Goal: Information Seeking & Learning: Learn about a topic

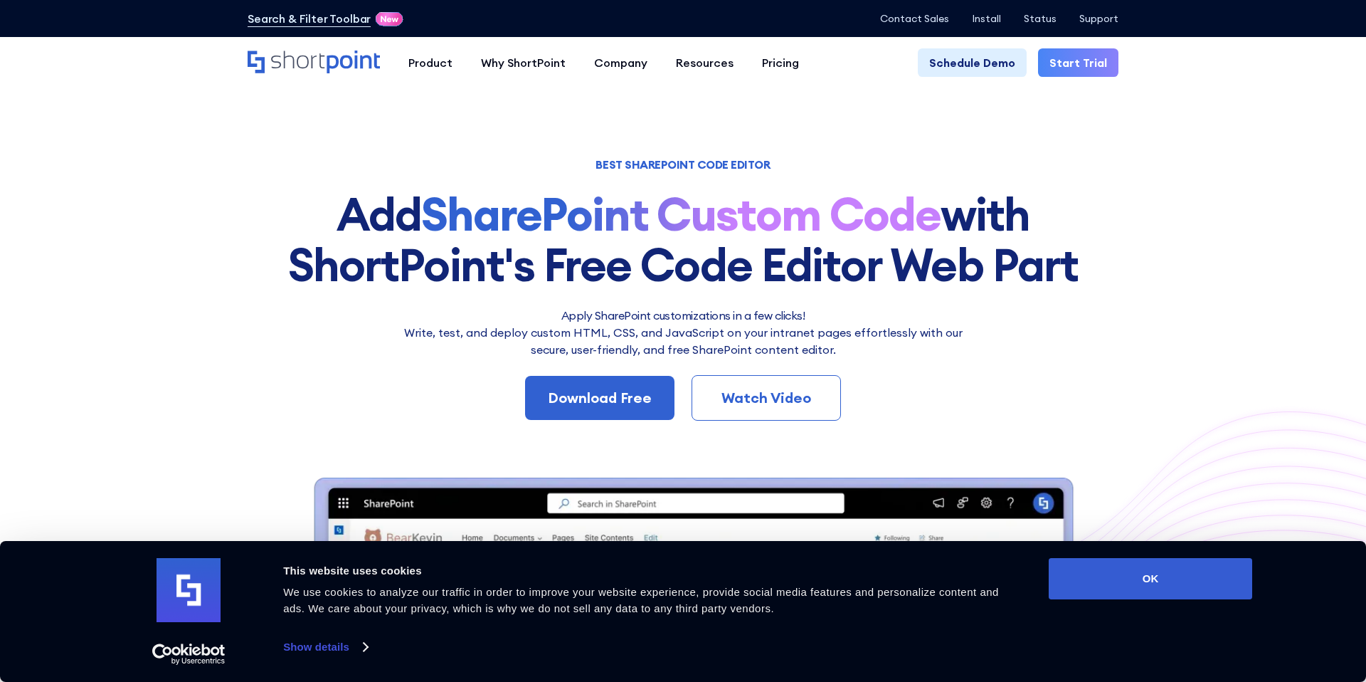
scroll to position [109, 0]
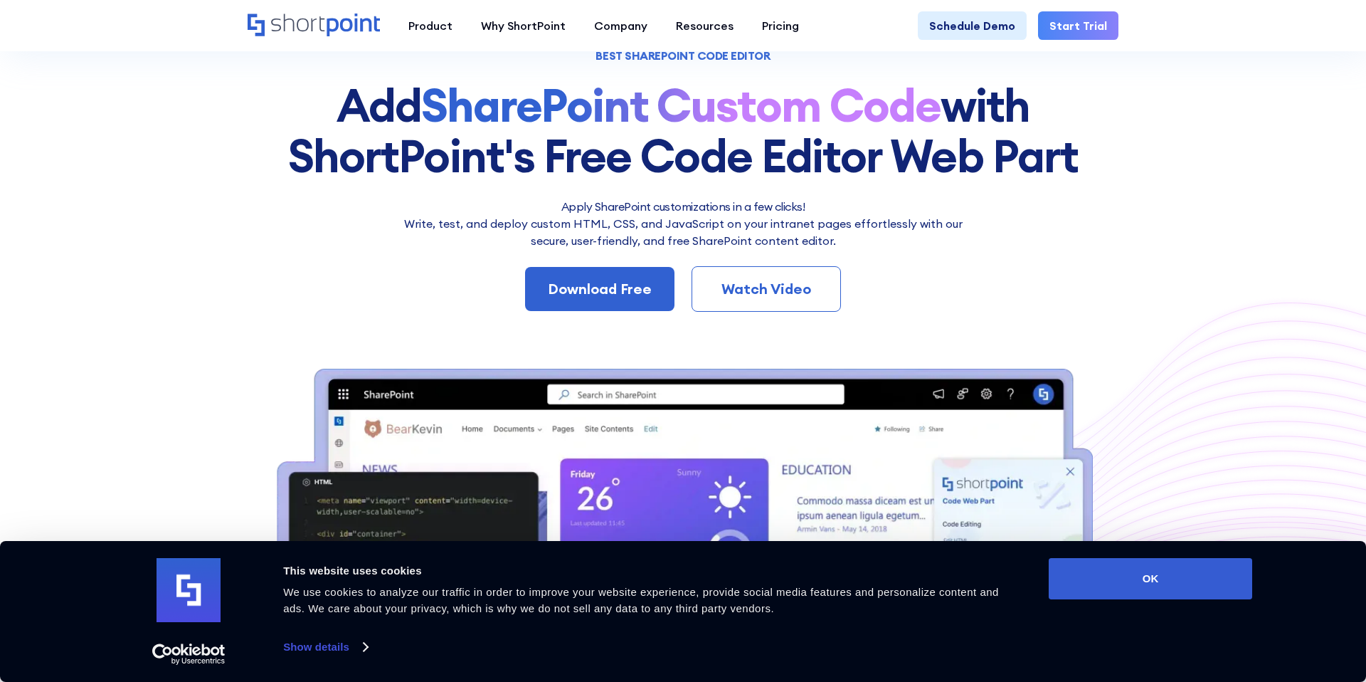
drag, startPoint x: 1131, startPoint y: 574, endPoint x: 1117, endPoint y: 544, distance: 33.4
click at [1130, 571] on button "OK" at bounding box center [1150, 578] width 203 height 41
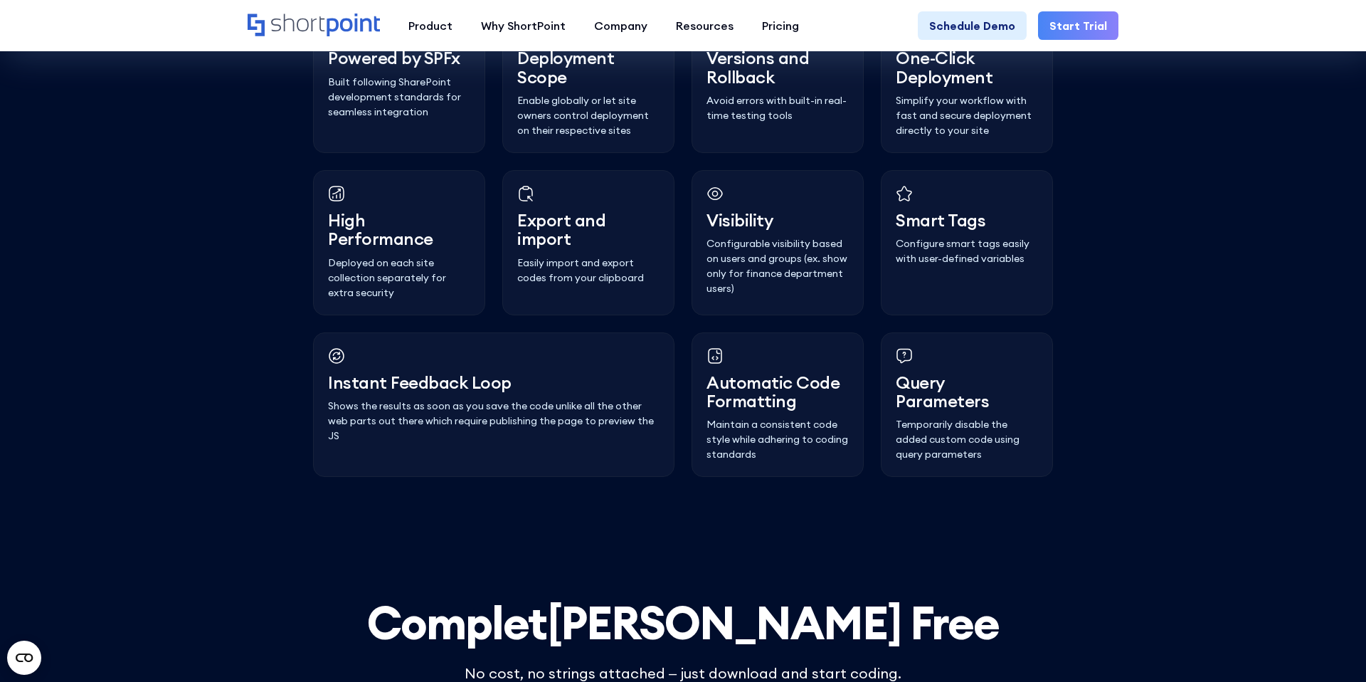
scroll to position [3691, 0]
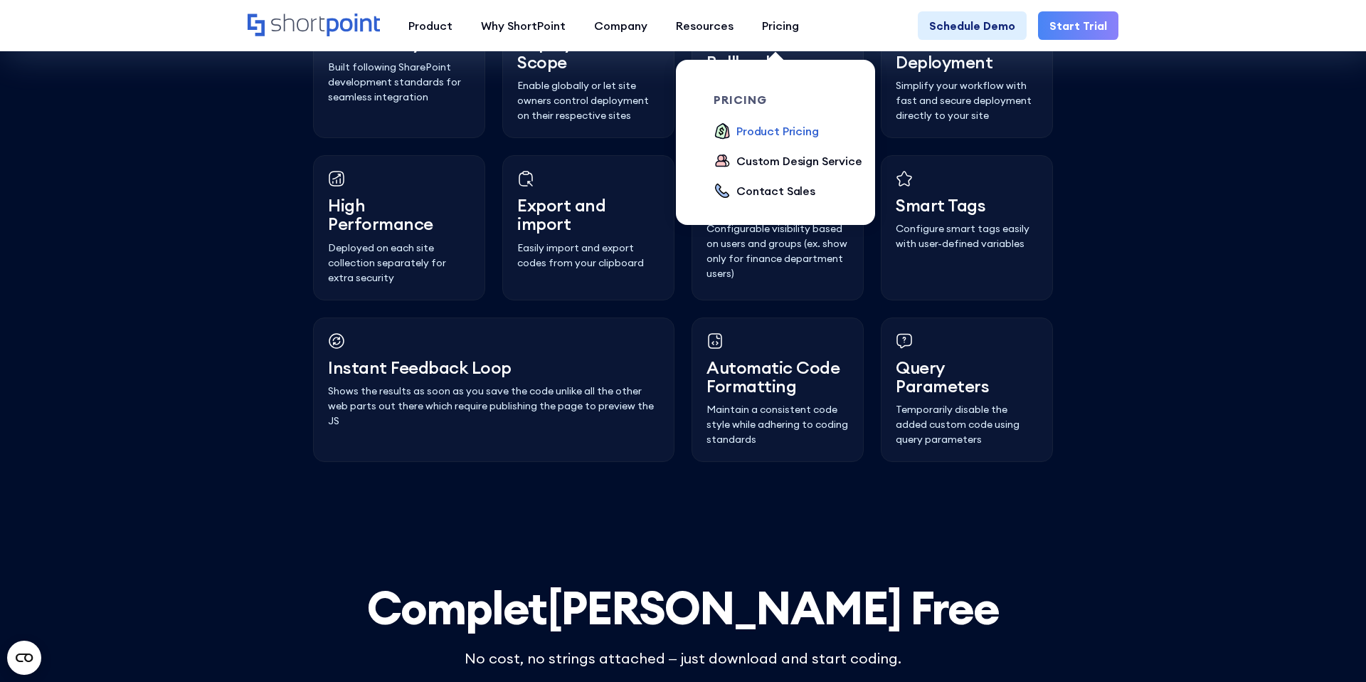
click at [768, 125] on div "Product Pricing" at bounding box center [777, 130] width 83 height 17
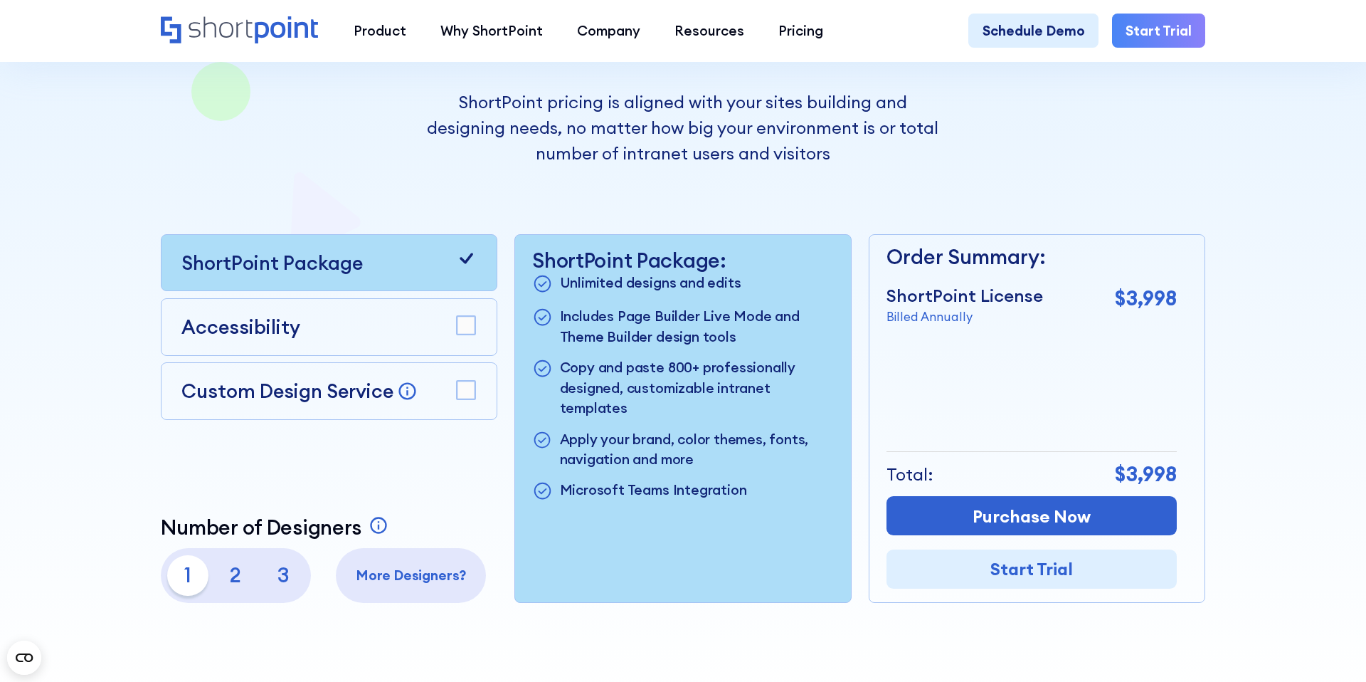
scroll to position [314, 0]
click at [470, 319] on rect at bounding box center [466, 324] width 18 height 18
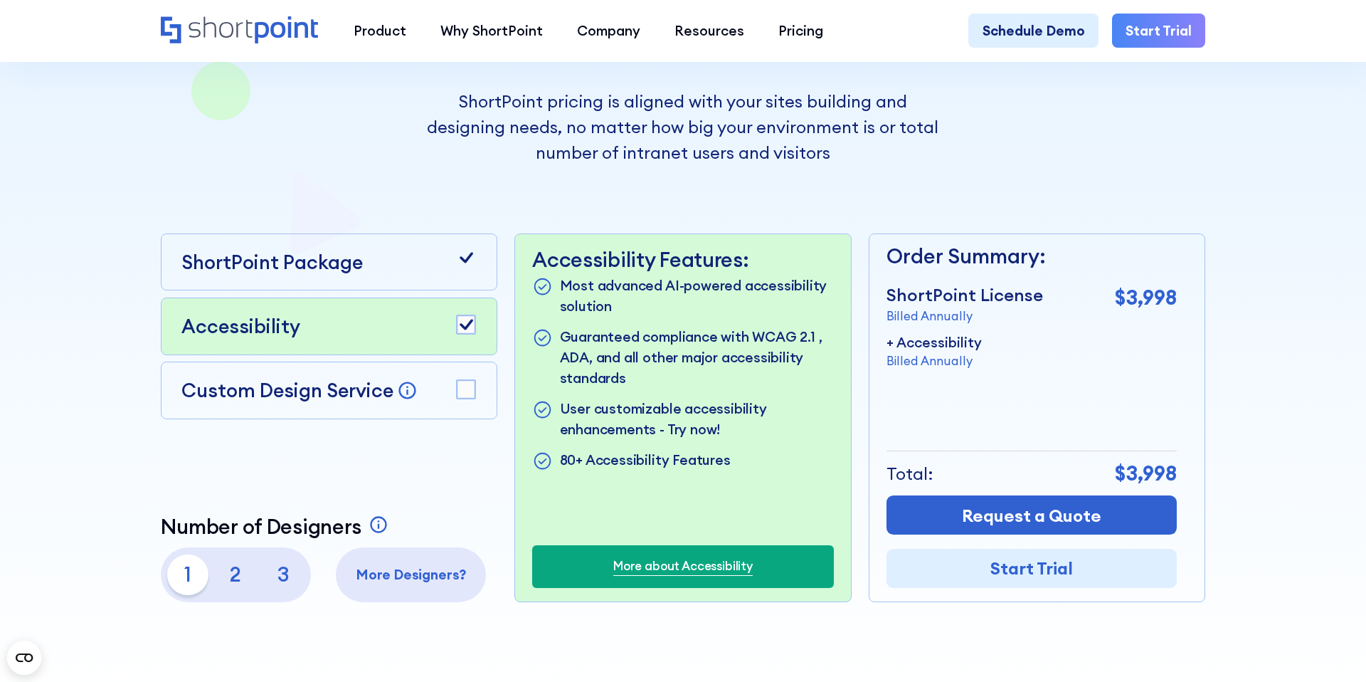
click at [468, 318] on rect at bounding box center [466, 324] width 18 height 18
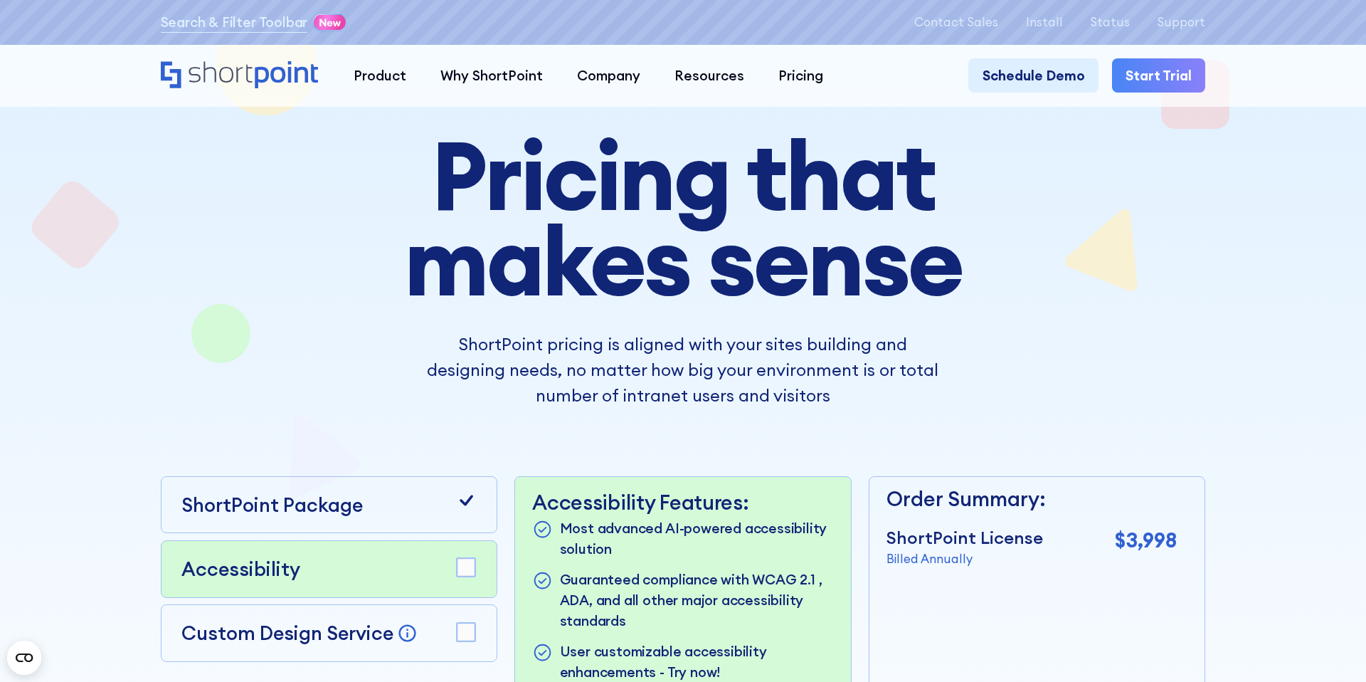
scroll to position [0, 0]
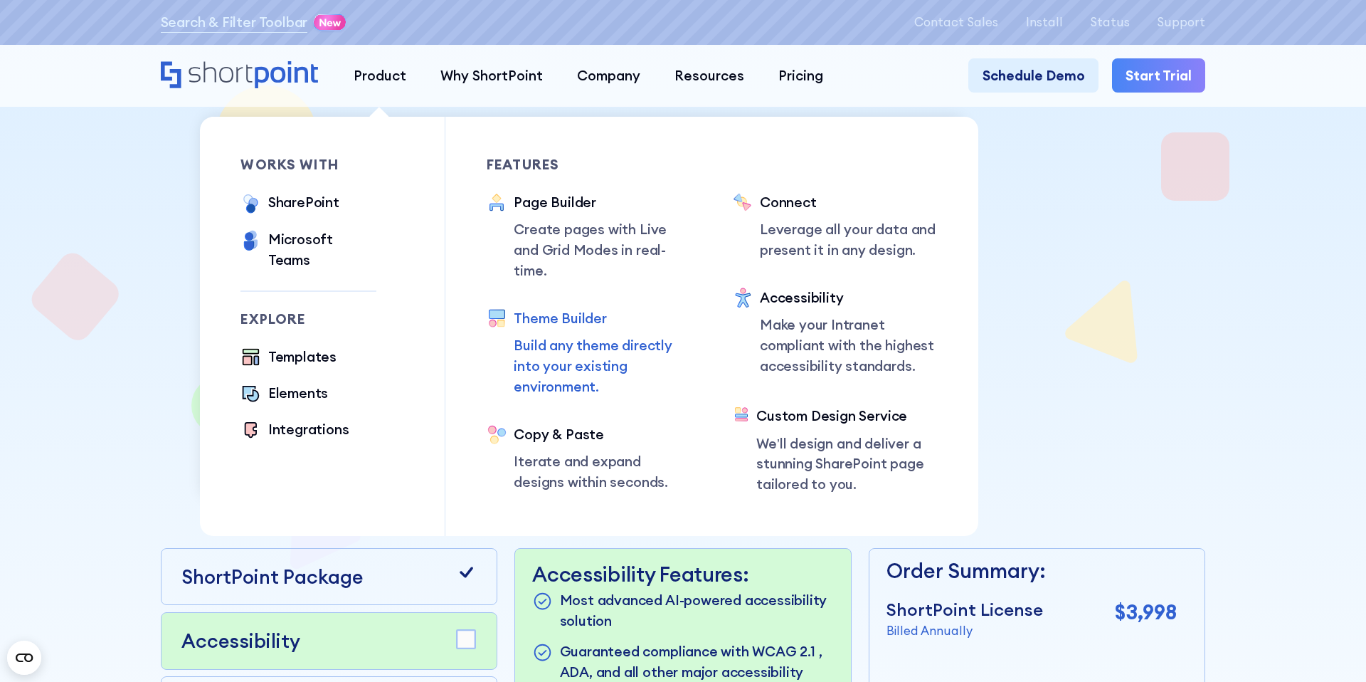
click at [551, 308] on div "Theme Builder" at bounding box center [603, 318] width 178 height 21
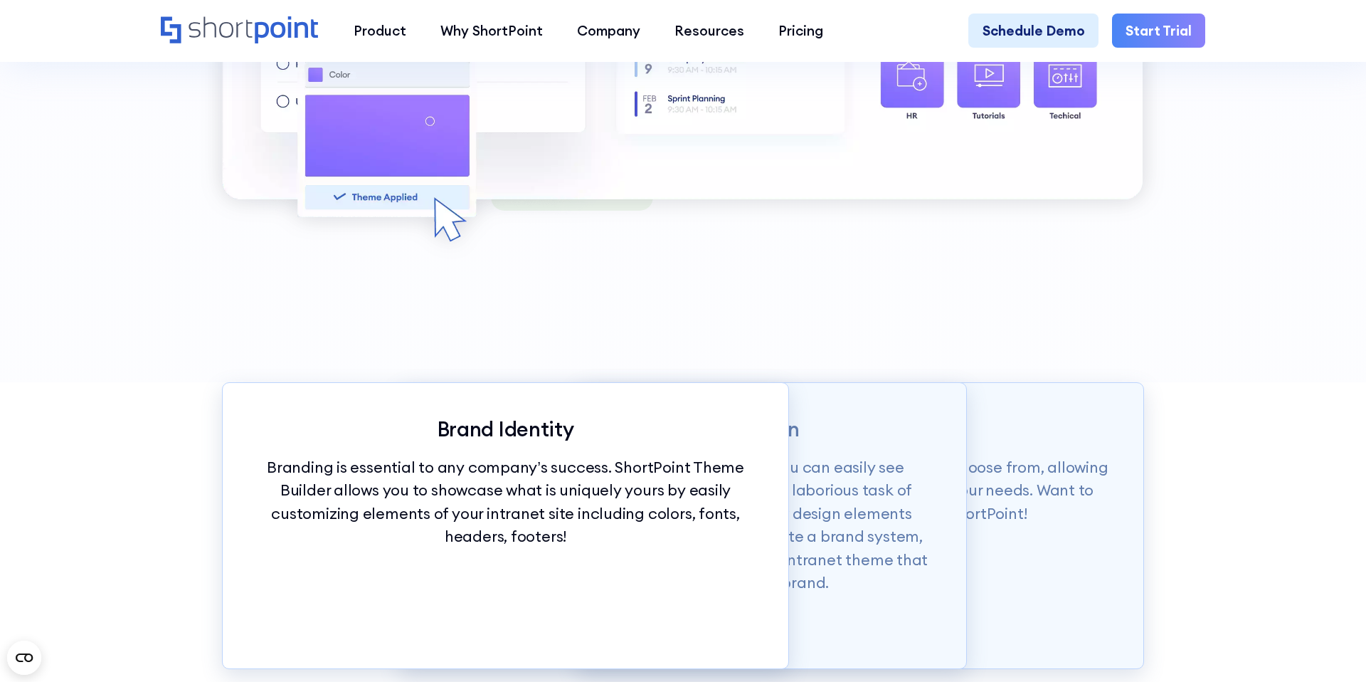
scroll to position [1440, 0]
